Goal: Check status: Check status

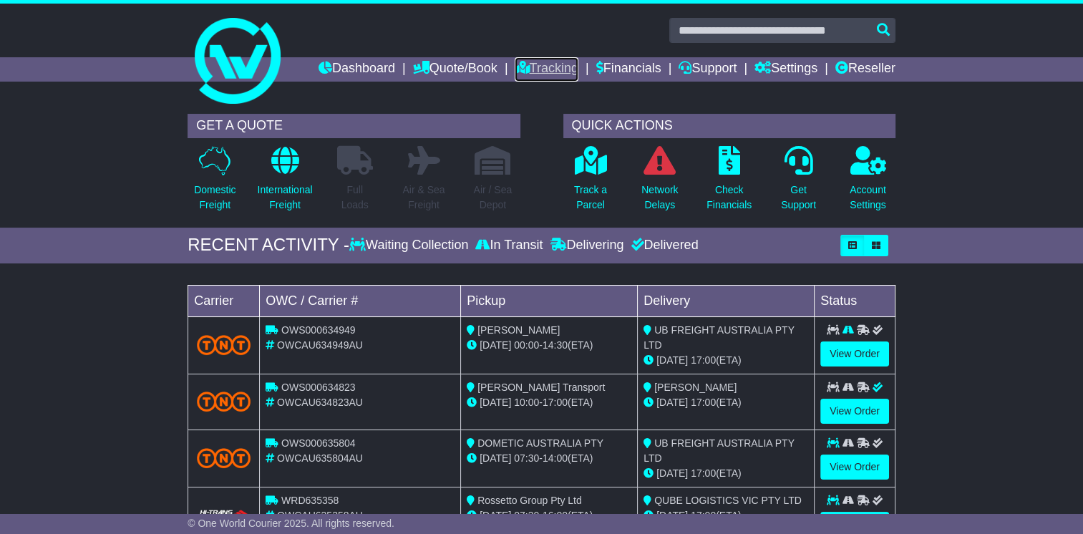
click at [548, 64] on link "Tracking" at bounding box center [546, 69] width 63 height 24
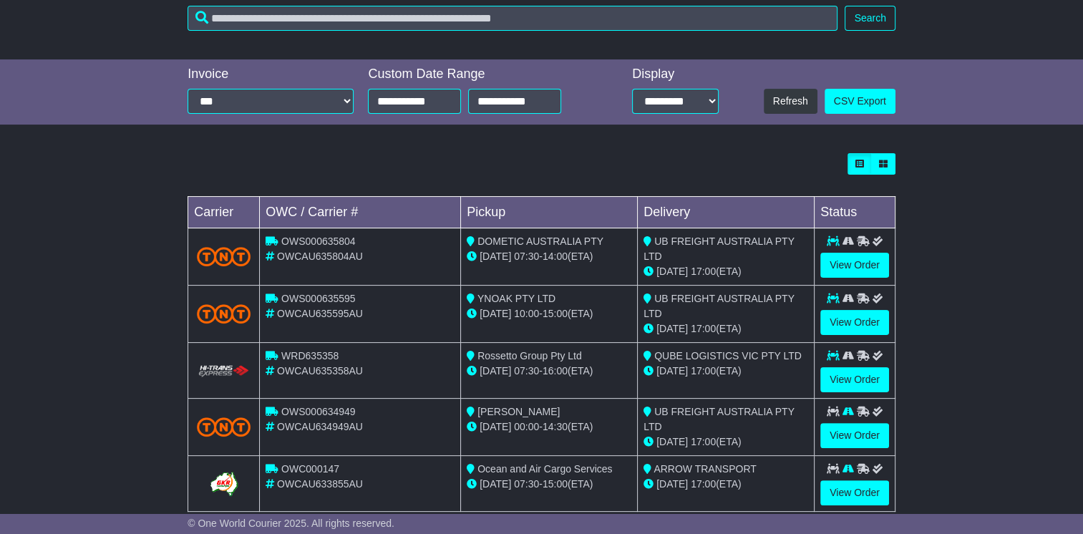
scroll to position [286, 0]
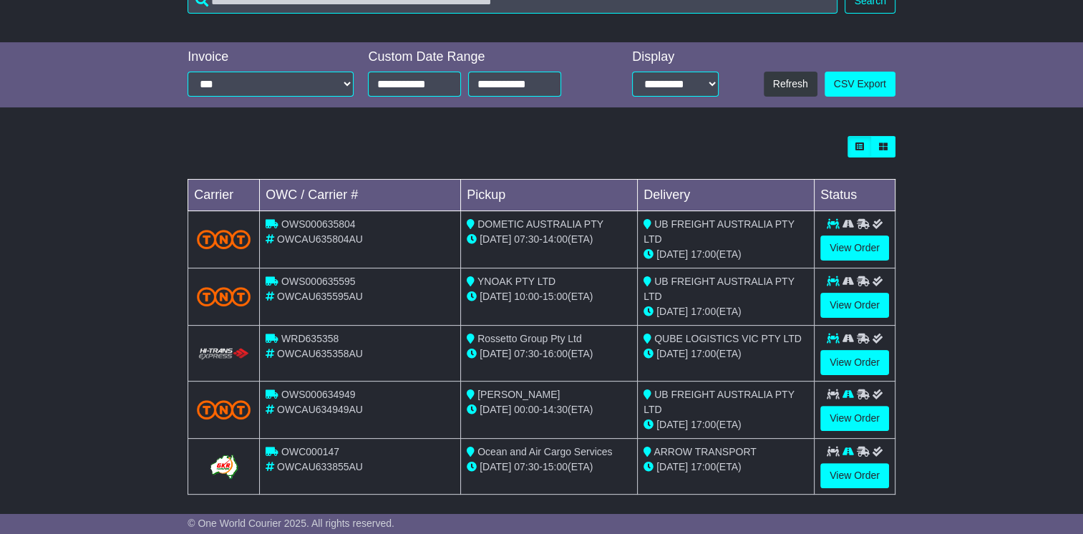
click at [330, 232] on div "OWCAU635804AU" at bounding box center [360, 239] width 189 height 15
click at [331, 232] on div "OWCAU635804AU" at bounding box center [360, 239] width 189 height 15
click at [535, 233] on span "07:30" at bounding box center [526, 238] width 25 height 11
drag, startPoint x: 379, startPoint y: 221, endPoint x: 281, endPoint y: 223, distance: 97.4
click at [281, 223] on div "OWS000635804" at bounding box center [360, 224] width 189 height 15
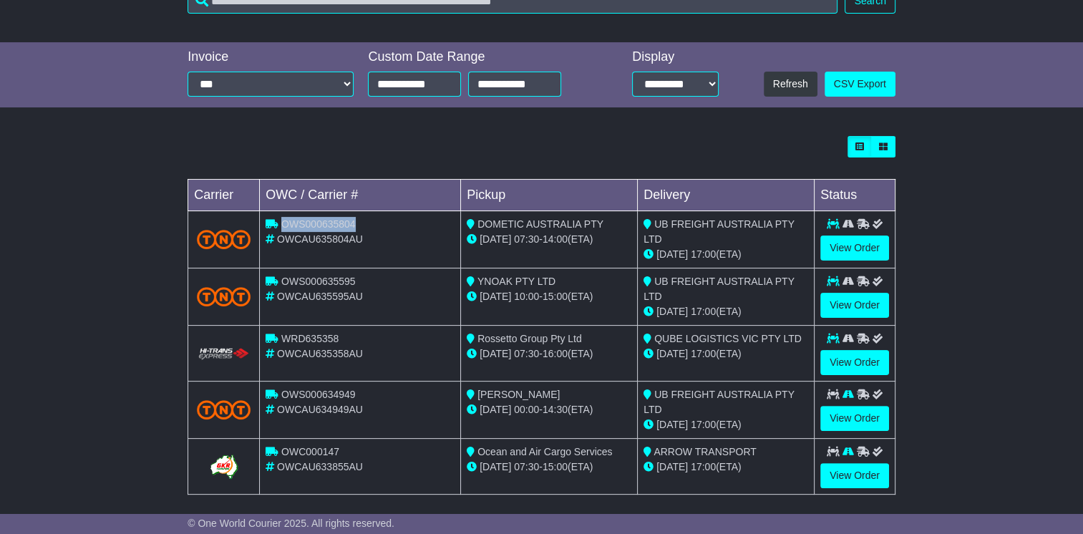
copy span "OWS000635804"
